Goal: Task Accomplishment & Management: Manage account settings

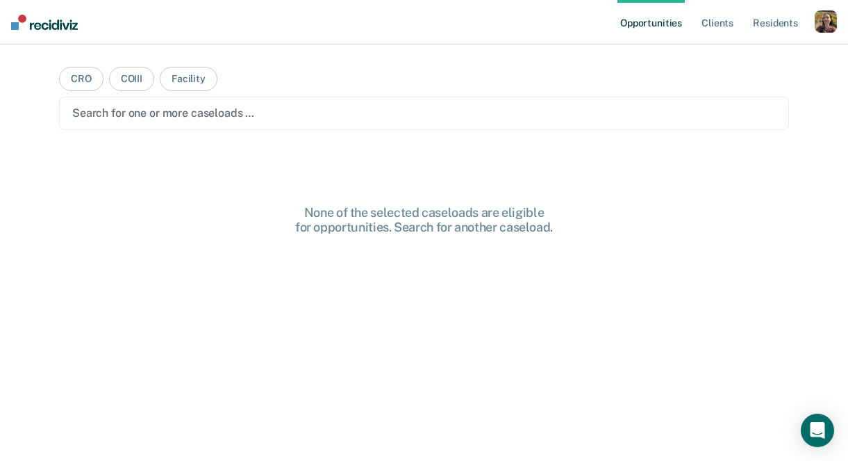
click at [817, 19] on div "button" at bounding box center [826, 21] width 22 height 22
click at [757, 49] on div "Profile How it works Log Out" at bounding box center [770, 74] width 134 height 68
click at [736, 60] on link "Profile" at bounding box center [770, 57] width 112 height 12
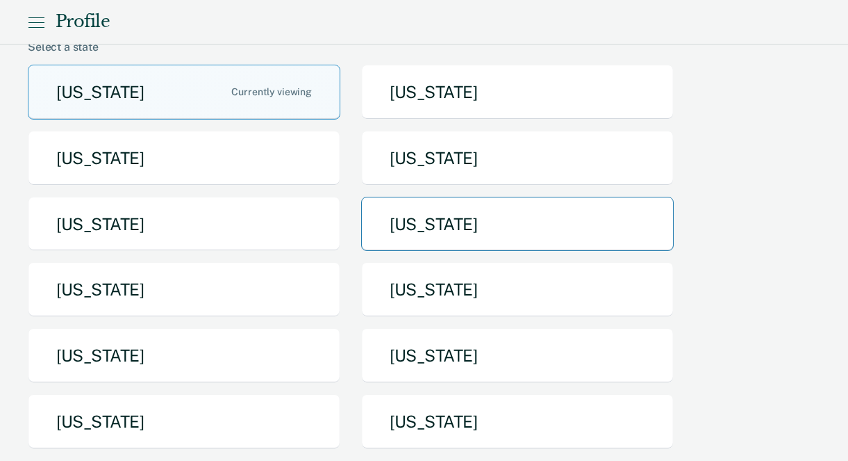
scroll to position [125, 0]
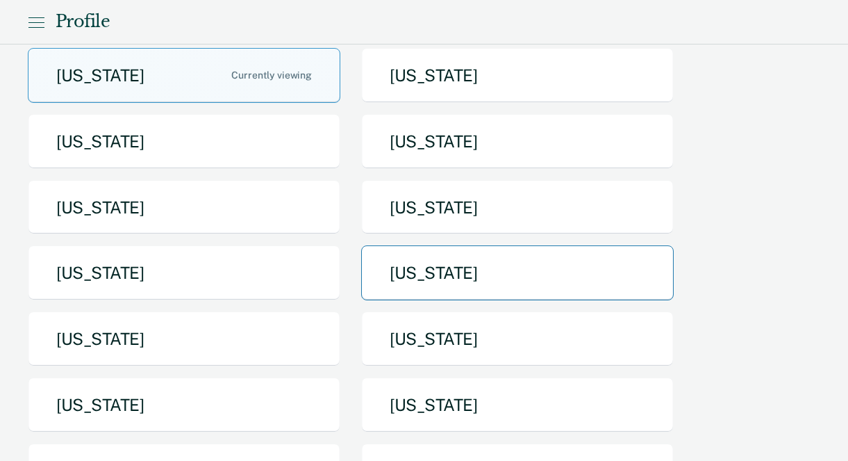
click at [463, 277] on button "[US_STATE]" at bounding box center [517, 272] width 313 height 55
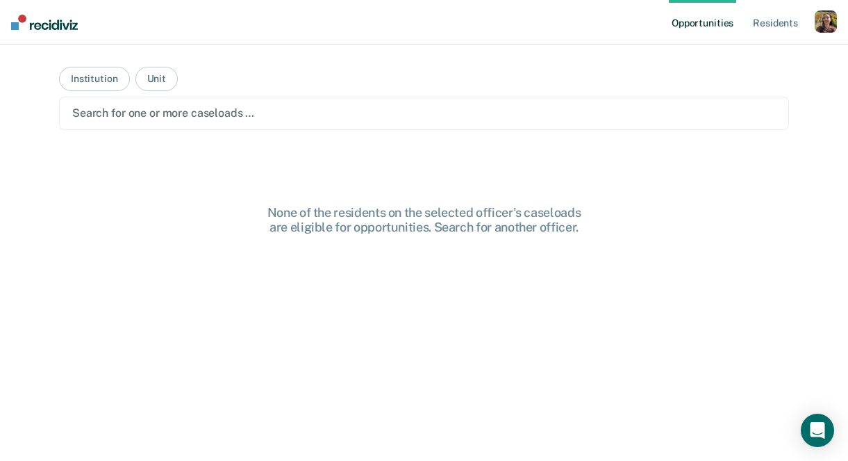
click at [235, 107] on div at bounding box center [424, 113] width 704 height 16
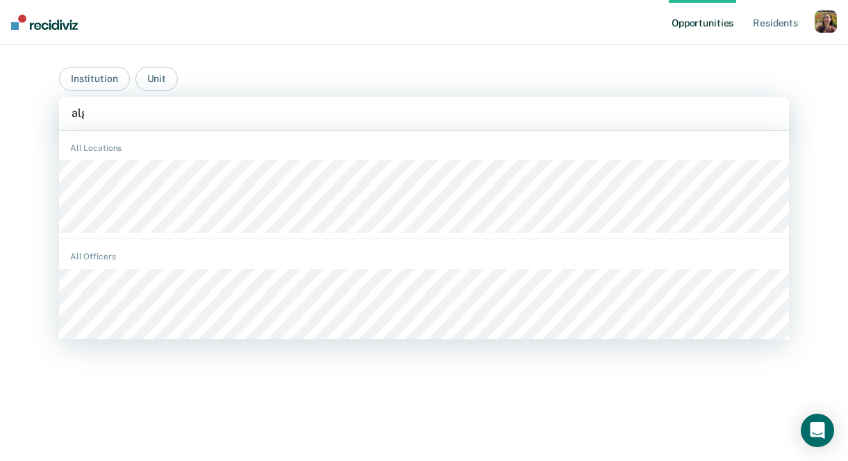
type input "algo"
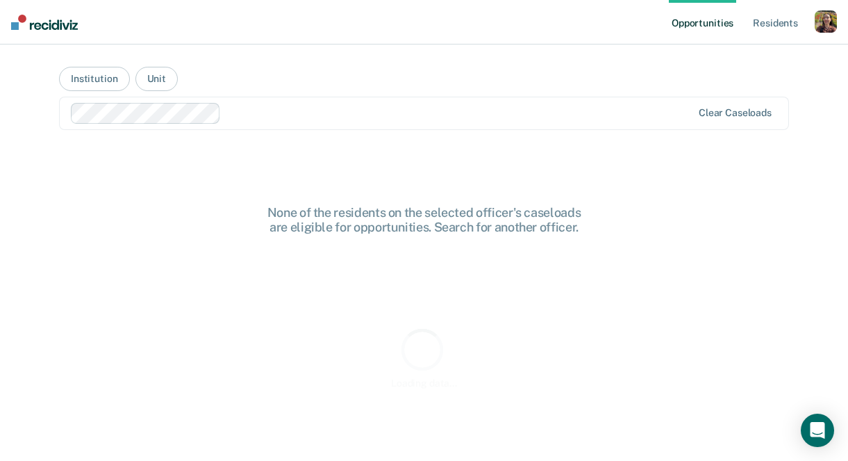
click at [387, 65] on main "Institution Unit Clear caseloads Loading data... None of the residents on the s…" at bounding box center [423, 235] width 763 height 383
click at [824, 27] on div "button" at bounding box center [826, 21] width 22 height 22
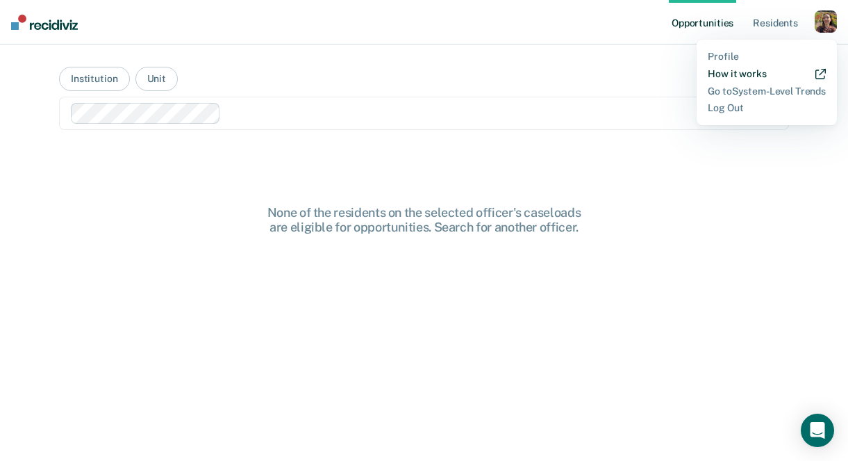
click at [745, 74] on link "How it works" at bounding box center [767, 74] width 118 height 12
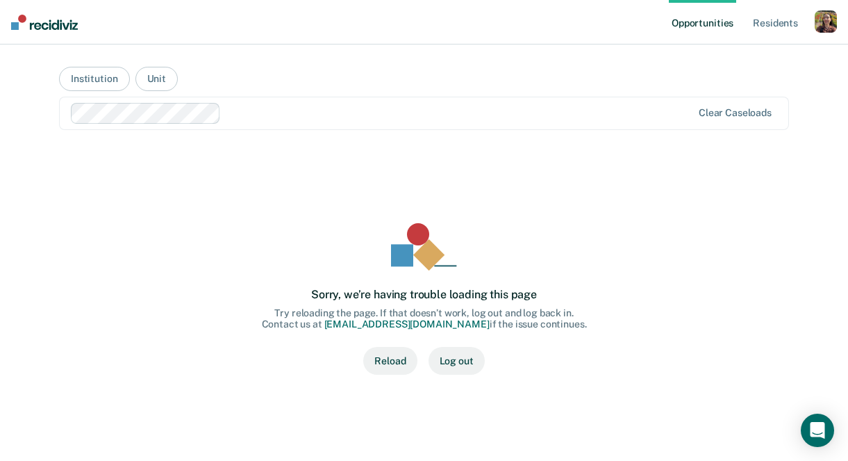
click at [462, 365] on button "Log out" at bounding box center [457, 361] width 56 height 28
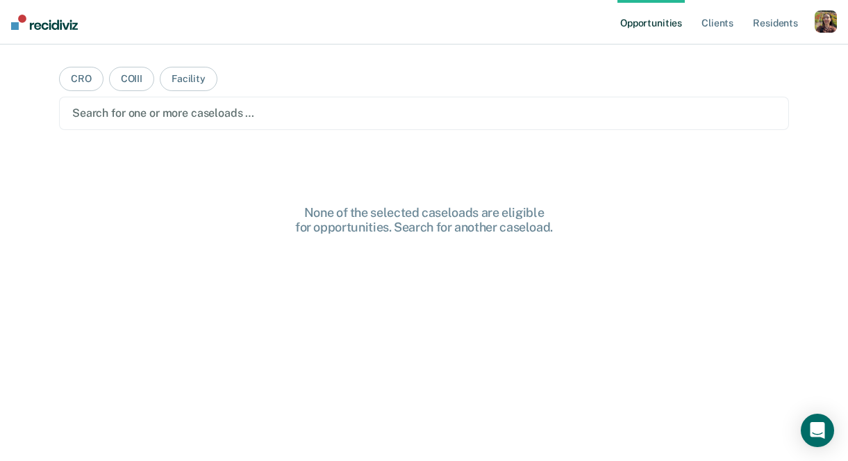
click at [822, 27] on div "button" at bounding box center [826, 21] width 22 height 22
click at [747, 57] on link "Profile" at bounding box center [770, 57] width 112 height 12
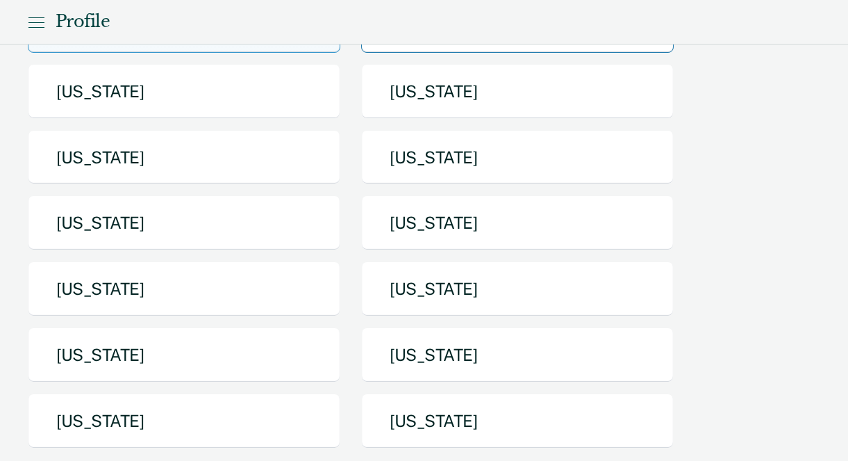
scroll to position [176, 0]
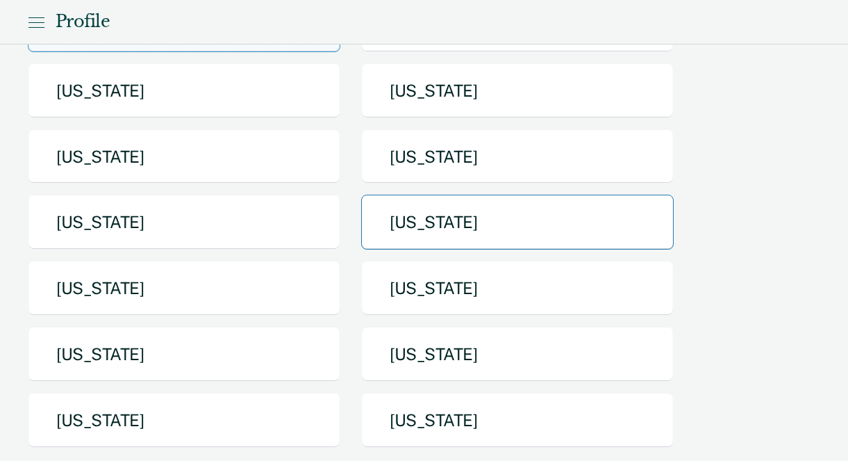
click at [461, 210] on button "Missouri" at bounding box center [517, 221] width 313 height 55
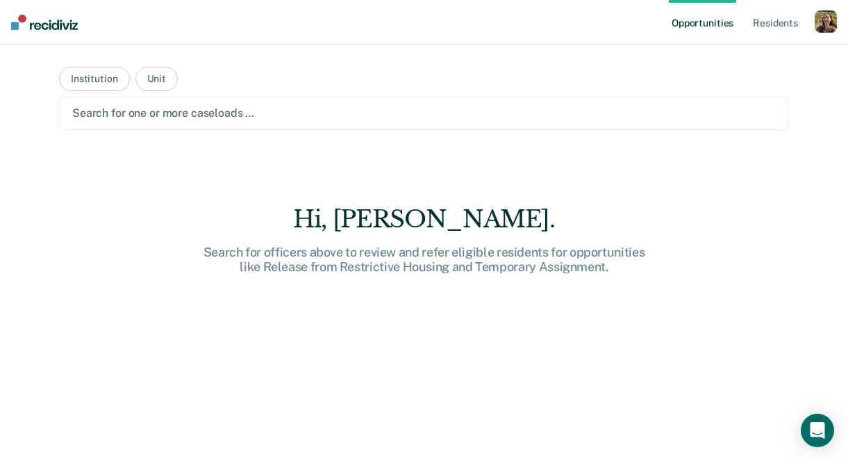
click at [206, 117] on div at bounding box center [424, 113] width 704 height 16
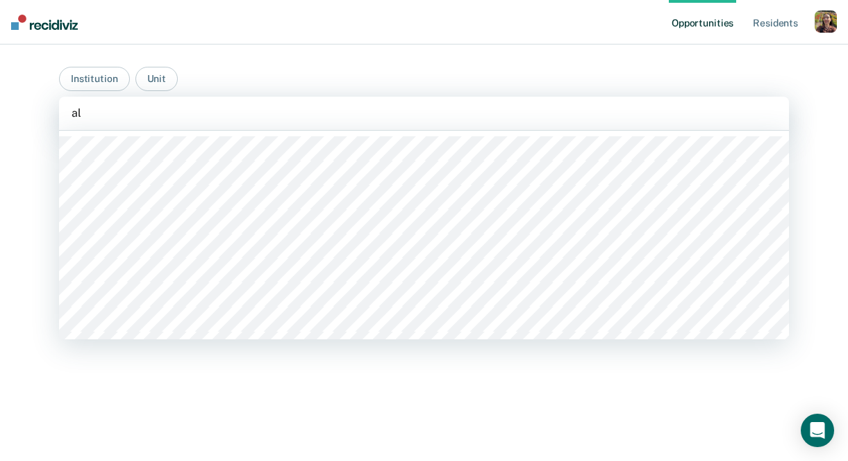
type input "algo"
type input "farmin"
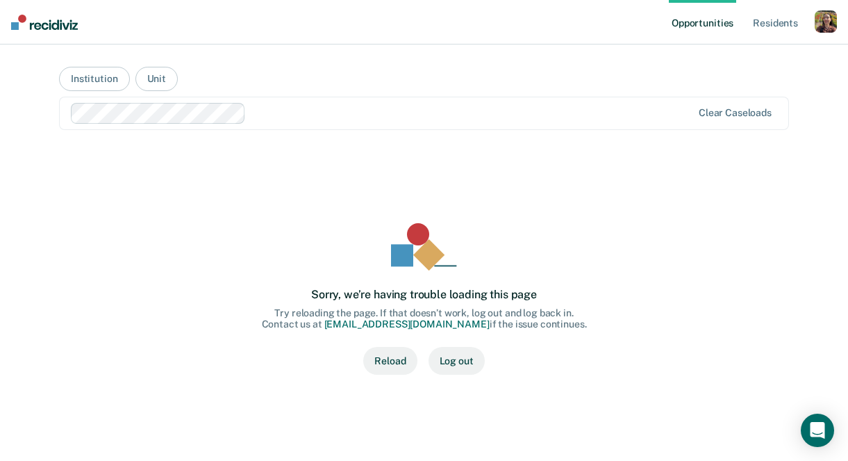
click at [399, 355] on button "Reload" at bounding box center [389, 361] width 53 height 28
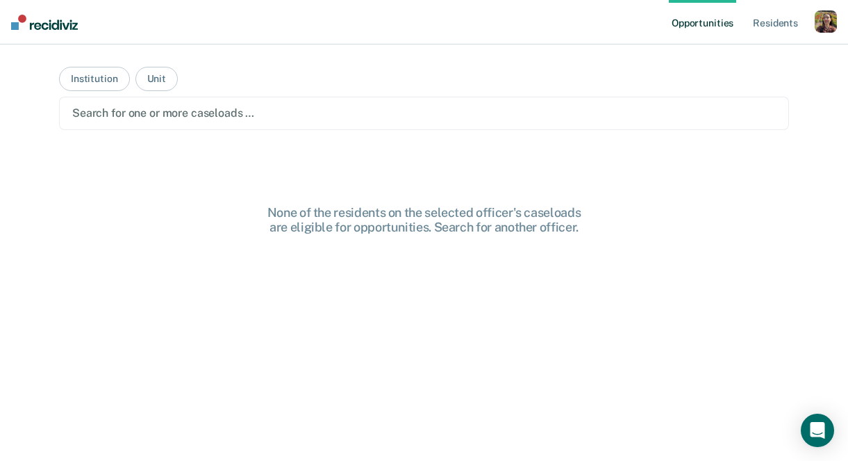
click at [340, 119] on div at bounding box center [424, 113] width 704 height 16
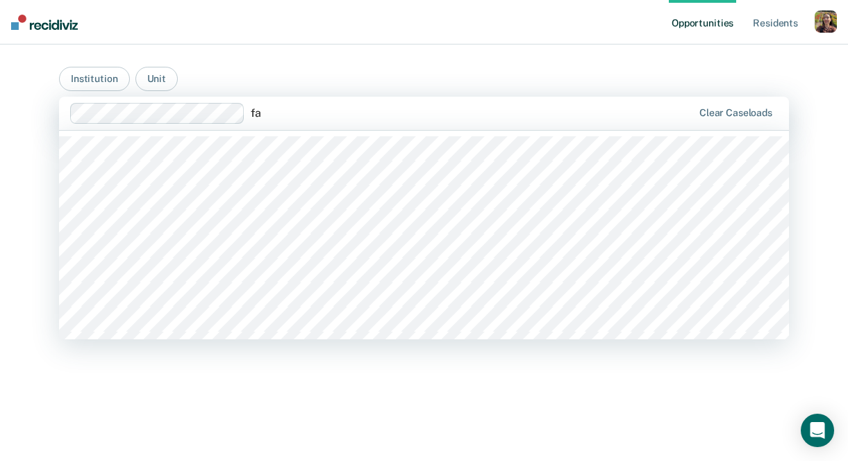
type input "f"
click at [382, 71] on main "Institution Unit Farmington Correctional Center / 01A 001, 144 of 551. 551 resu…" at bounding box center [423, 235] width 763 height 383
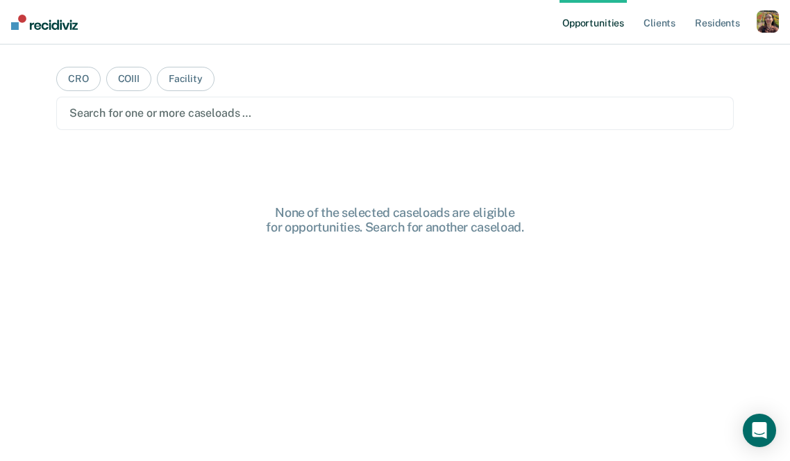
click at [763, 15] on div "button" at bounding box center [768, 21] width 22 height 22
click at [693, 51] on link "Profile" at bounding box center [712, 57] width 112 height 12
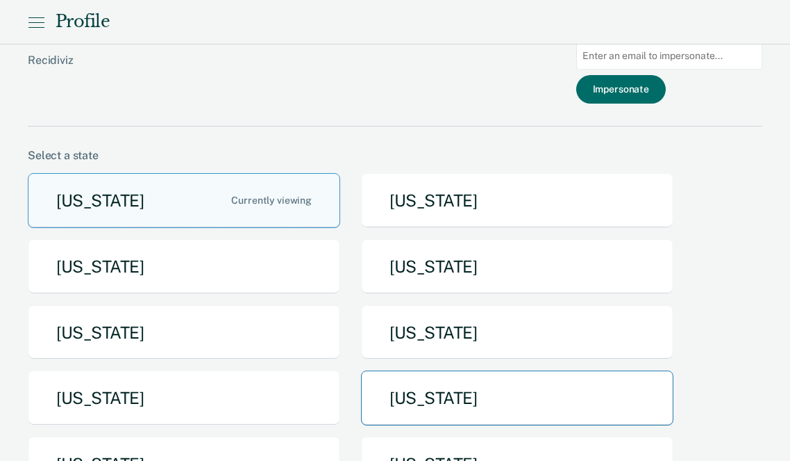
click at [461, 420] on button "[US_STATE]" at bounding box center [517, 397] width 313 height 55
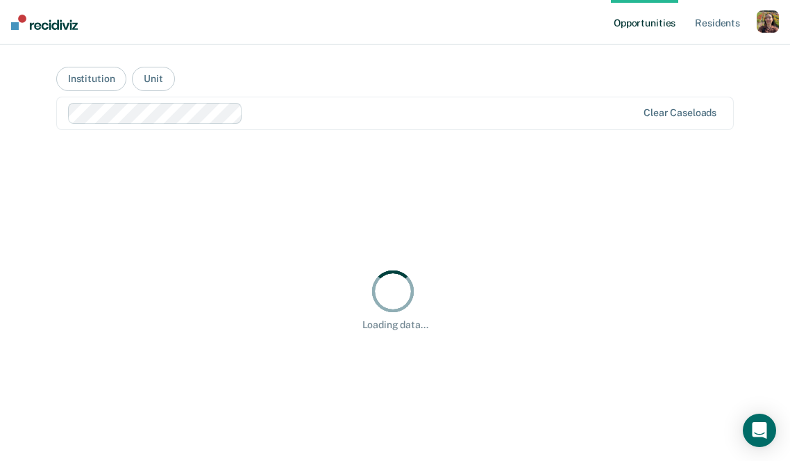
click at [770, 20] on div "button" at bounding box center [768, 21] width 22 height 22
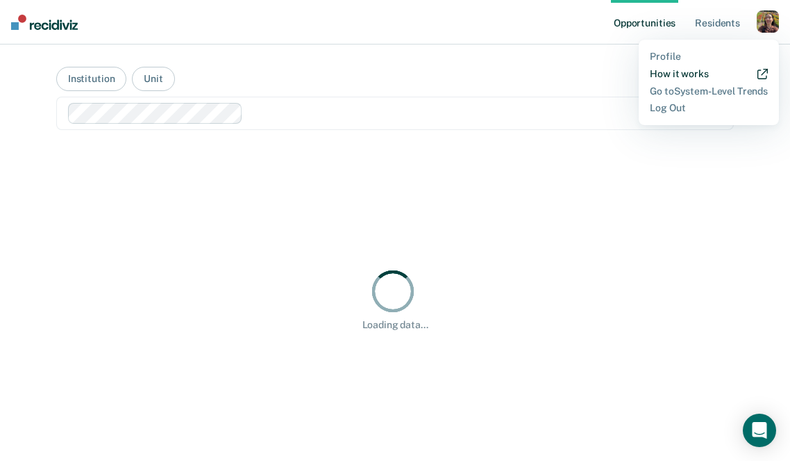
click at [688, 79] on link "How it works" at bounding box center [709, 74] width 118 height 12
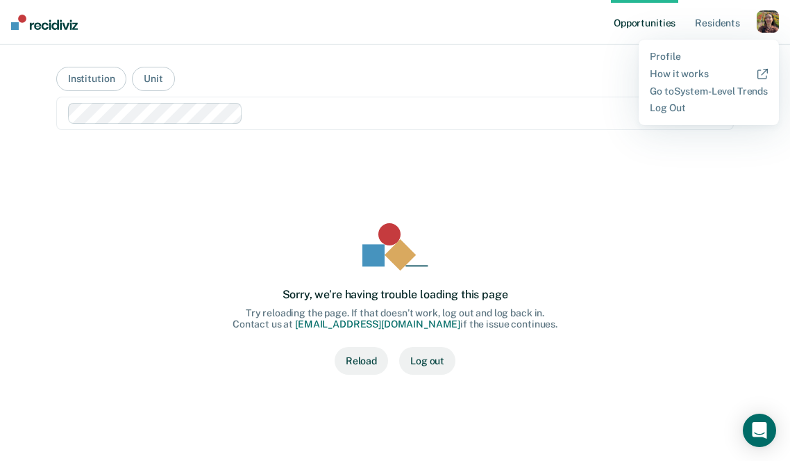
click at [590, 337] on div "Sorry, we’re having trouble loading this page Try reloading the page. If that d…" at bounding box center [395, 299] width 634 height 260
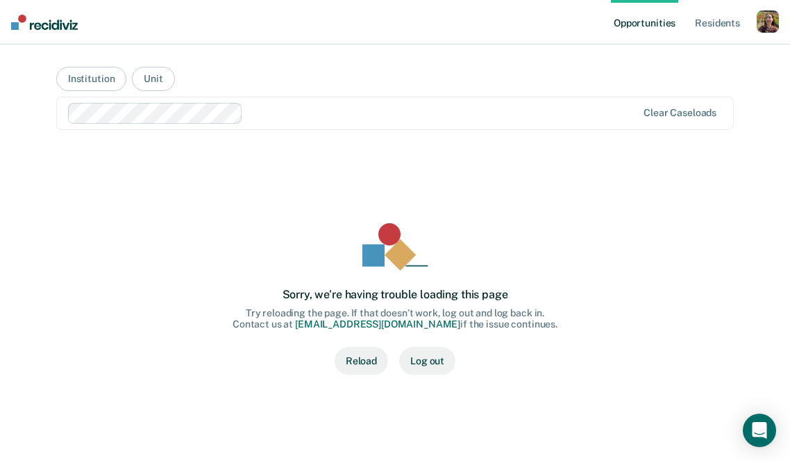
click at [363, 356] on button "Reload" at bounding box center [361, 361] width 53 height 28
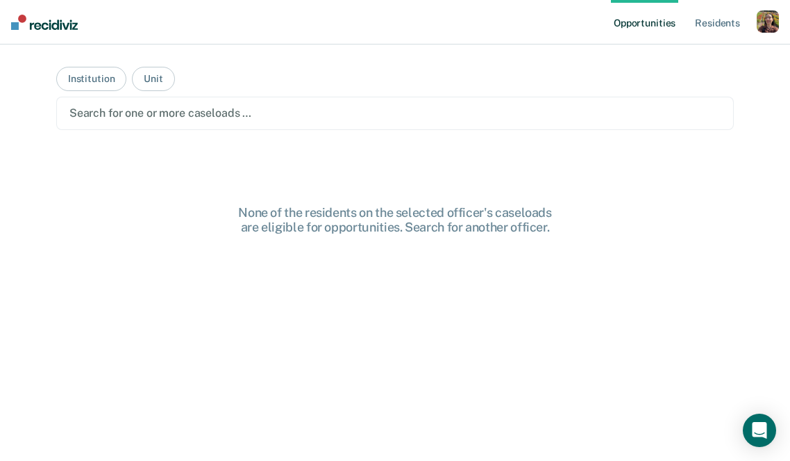
click at [186, 110] on div at bounding box center [395, 113] width 652 height 16
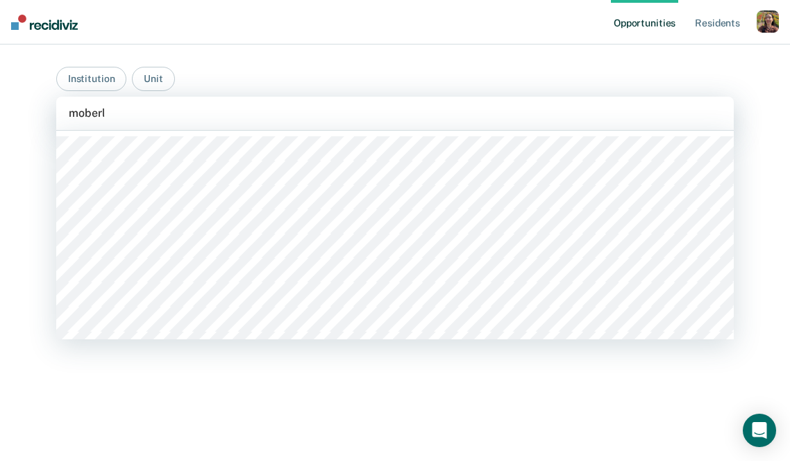
type input "[PERSON_NAME]"
click at [276, 116] on div at bounding box center [435, 113] width 405 height 16
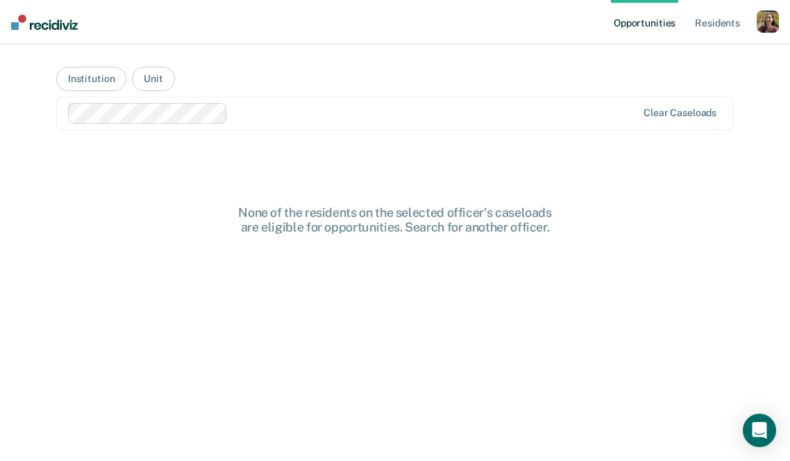
click at [308, 64] on main "Institution Unit Clear caseloads None of the residents on the selected officer'…" at bounding box center [395, 235] width 711 height 383
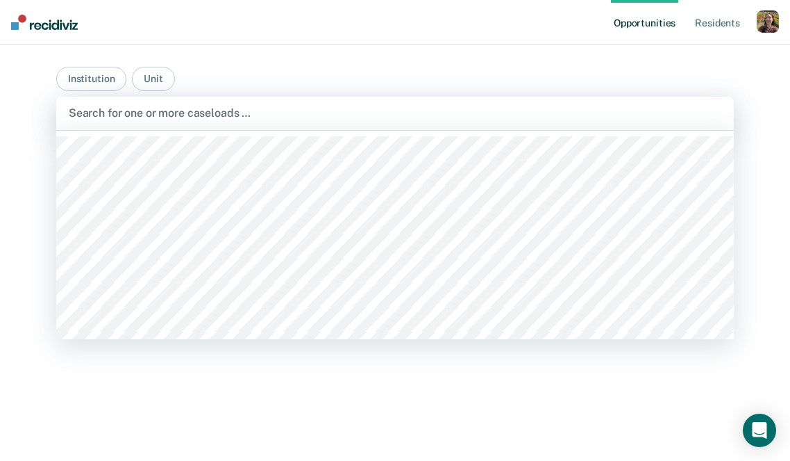
click at [226, 115] on div at bounding box center [395, 113] width 653 height 16
type input "moberl"
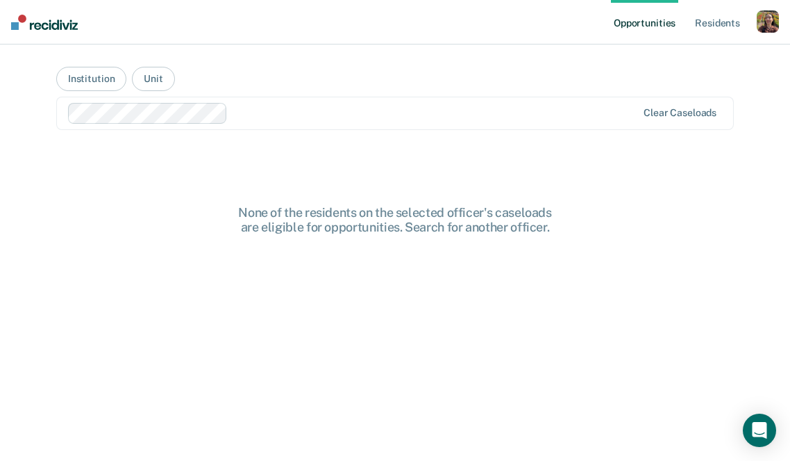
click at [301, 81] on main "Institution Unit Clear caseloads None of the residents on the selected officer'…" at bounding box center [395, 235] width 711 height 383
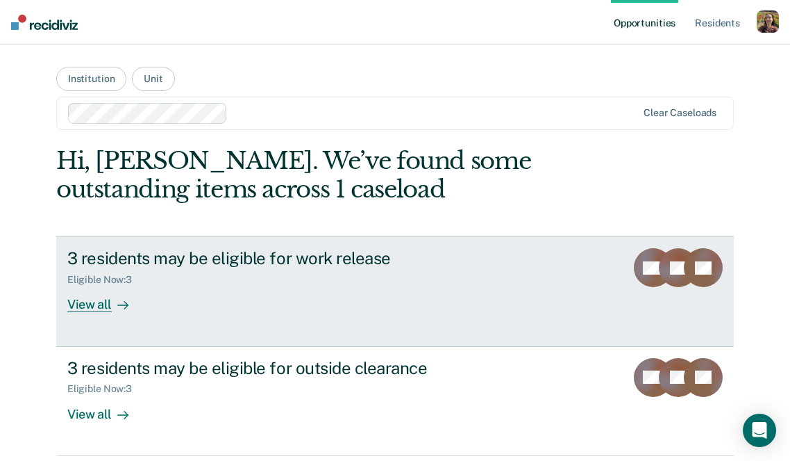
click at [147, 317] on link "3 residents may be eligible for work release Eligible Now : 3 View all MD LS TS" at bounding box center [395, 291] width 678 height 110
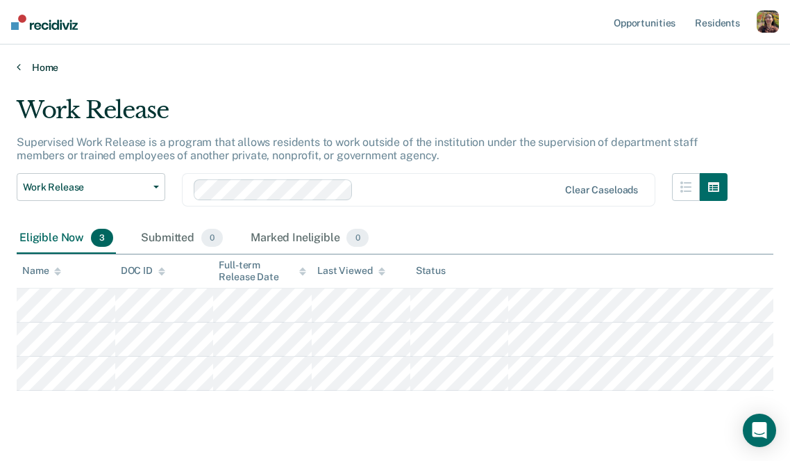
click at [42, 65] on link "Home" at bounding box center [395, 67] width 757 height 13
click at [32, 64] on link "Home" at bounding box center [395, 67] width 757 height 13
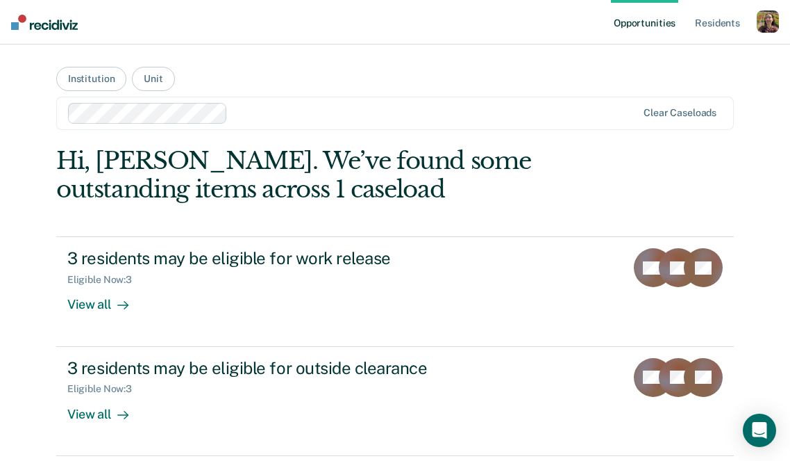
click at [763, 20] on div "button" at bounding box center [768, 21] width 22 height 22
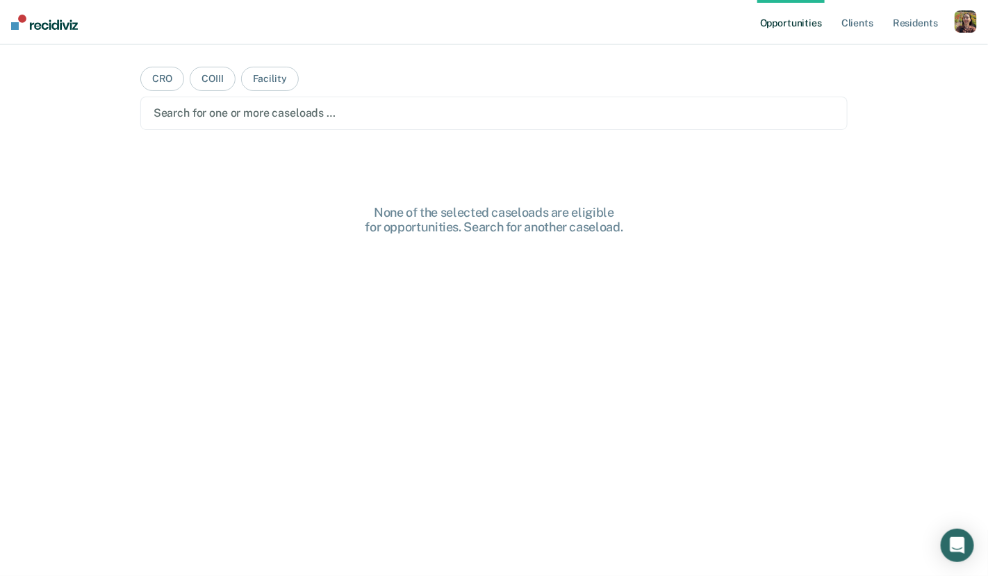
click at [961, 28] on div "button" at bounding box center [965, 21] width 22 height 22
click at [881, 60] on link "Profile" at bounding box center [910, 57] width 112 height 12
